Goal: Task Accomplishment & Management: Use online tool/utility

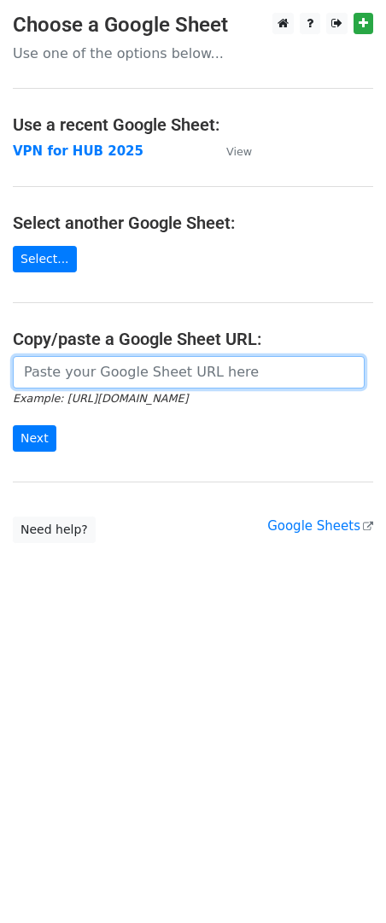
click at [120, 371] on input "url" at bounding box center [189, 372] width 352 height 32
paste input "[URL][DOMAIN_NAME]"
type input "[URL][DOMAIN_NAME]"
click at [13, 425] on input "Next" at bounding box center [35, 438] width 44 height 26
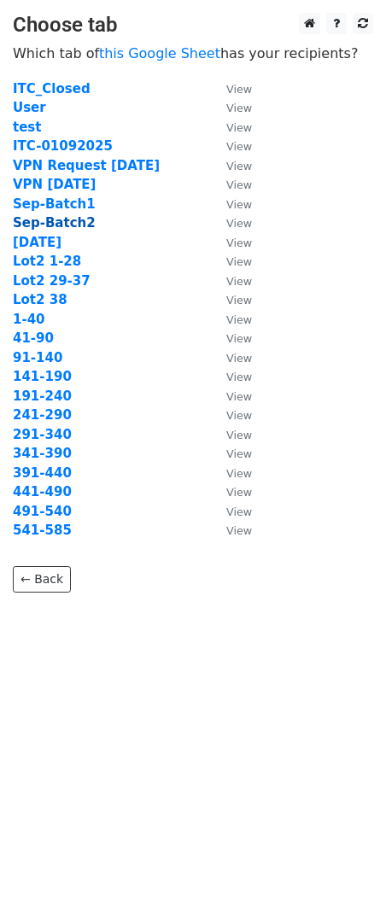
click at [54, 226] on strong "Sep-Batch2" at bounding box center [54, 222] width 83 height 15
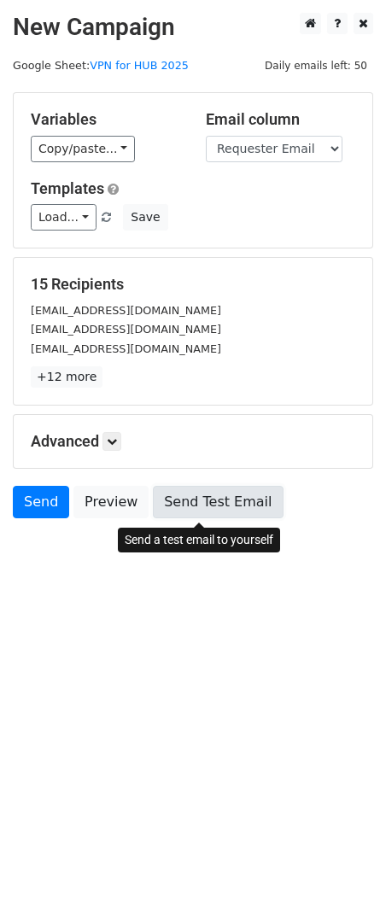
click at [233, 510] on link "Send Test Email" at bounding box center [218, 502] width 130 height 32
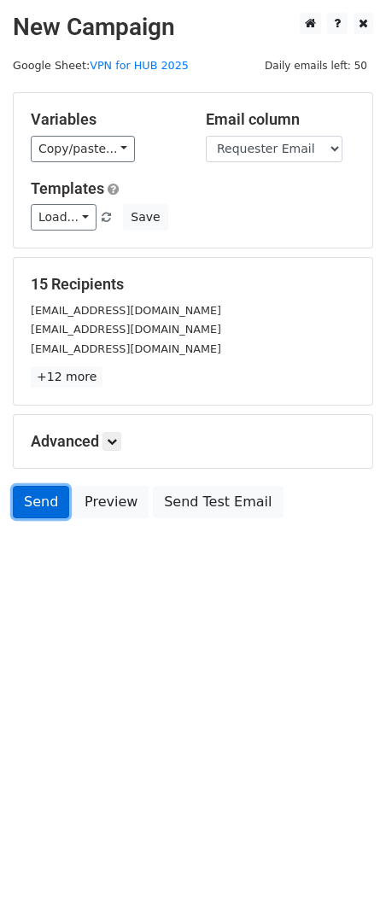
click at [41, 508] on link "Send" at bounding box center [41, 502] width 56 height 32
